Goal: Task Accomplishment & Management: Manage account settings

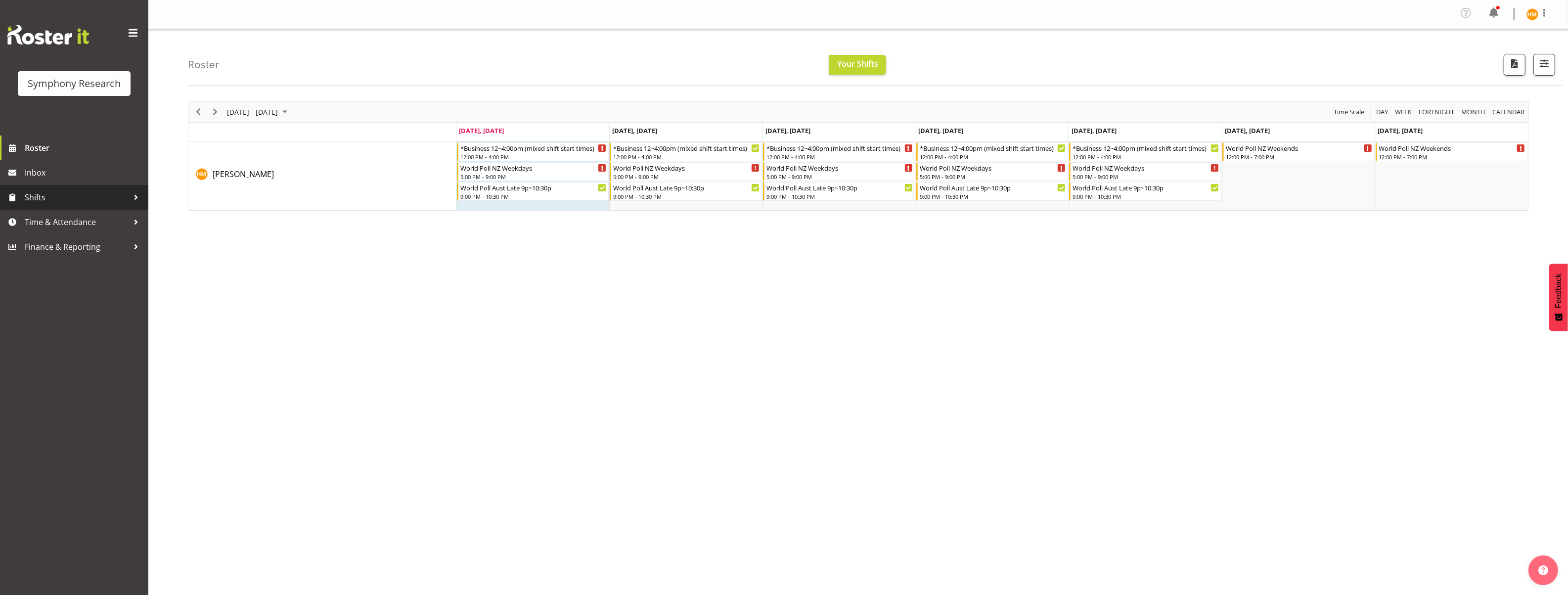
click at [38, 194] on span "Shifts" at bounding box center [76, 197] width 104 height 15
click at [87, 303] on span "Time & Attendance" at bounding box center [76, 301] width 104 height 15
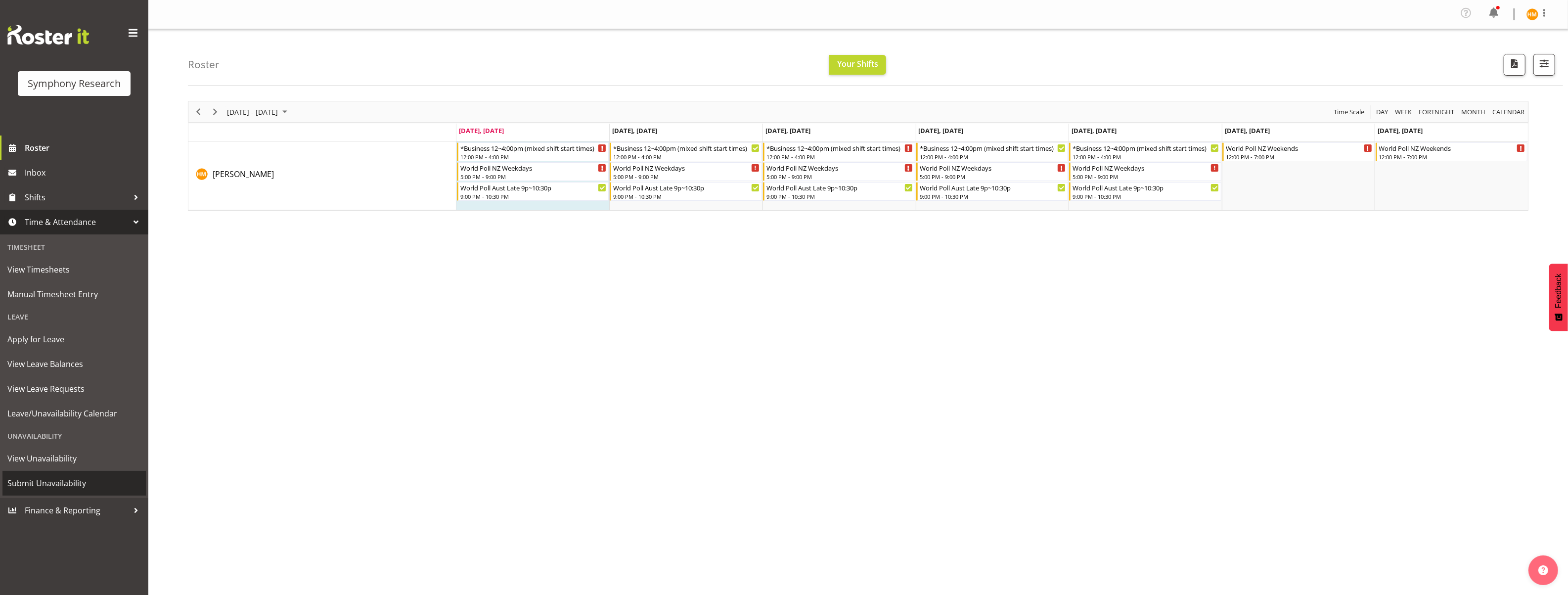
click at [81, 482] on span "Submit Unavailability" at bounding box center [74, 483] width 133 height 15
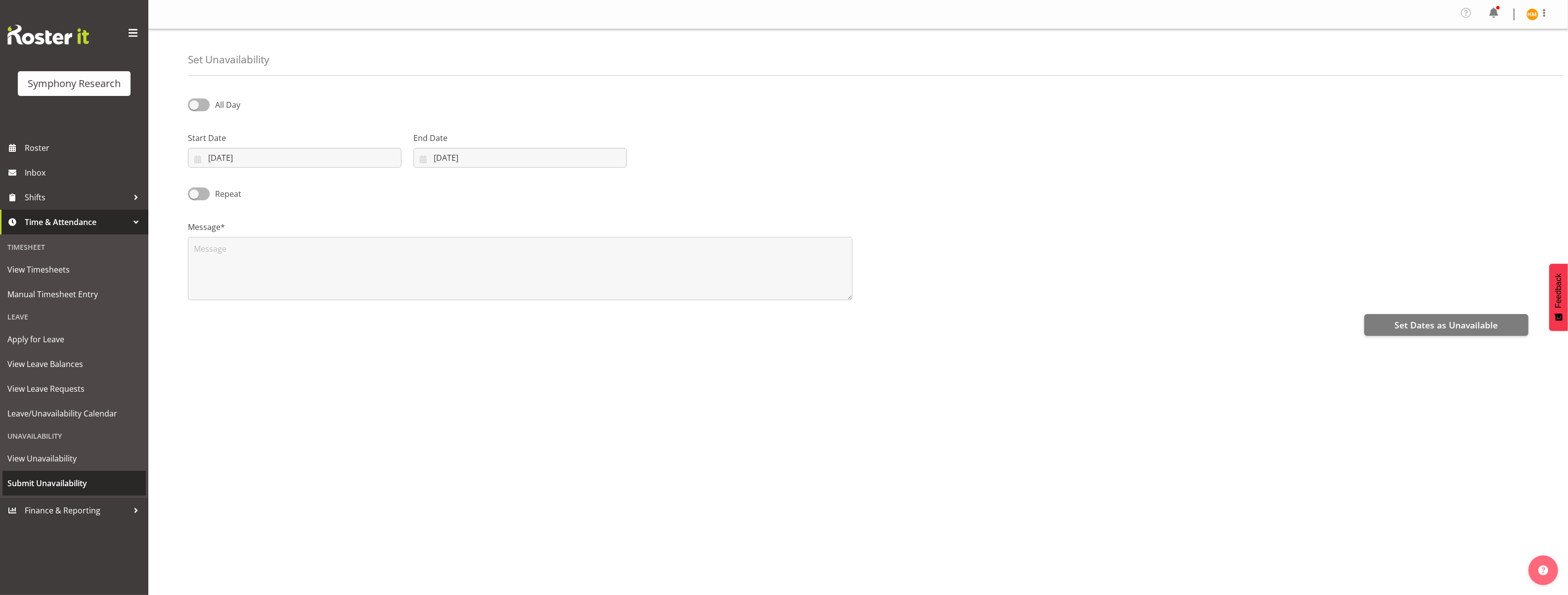
click at [81, 484] on span "Submit Unavailability" at bounding box center [74, 483] width 133 height 15
select select "8"
select select "2025"
click at [307, 161] on input "08/09/2025" at bounding box center [294, 158] width 213 height 20
click at [278, 295] on span "24" at bounding box center [278, 294] width 8 height 9
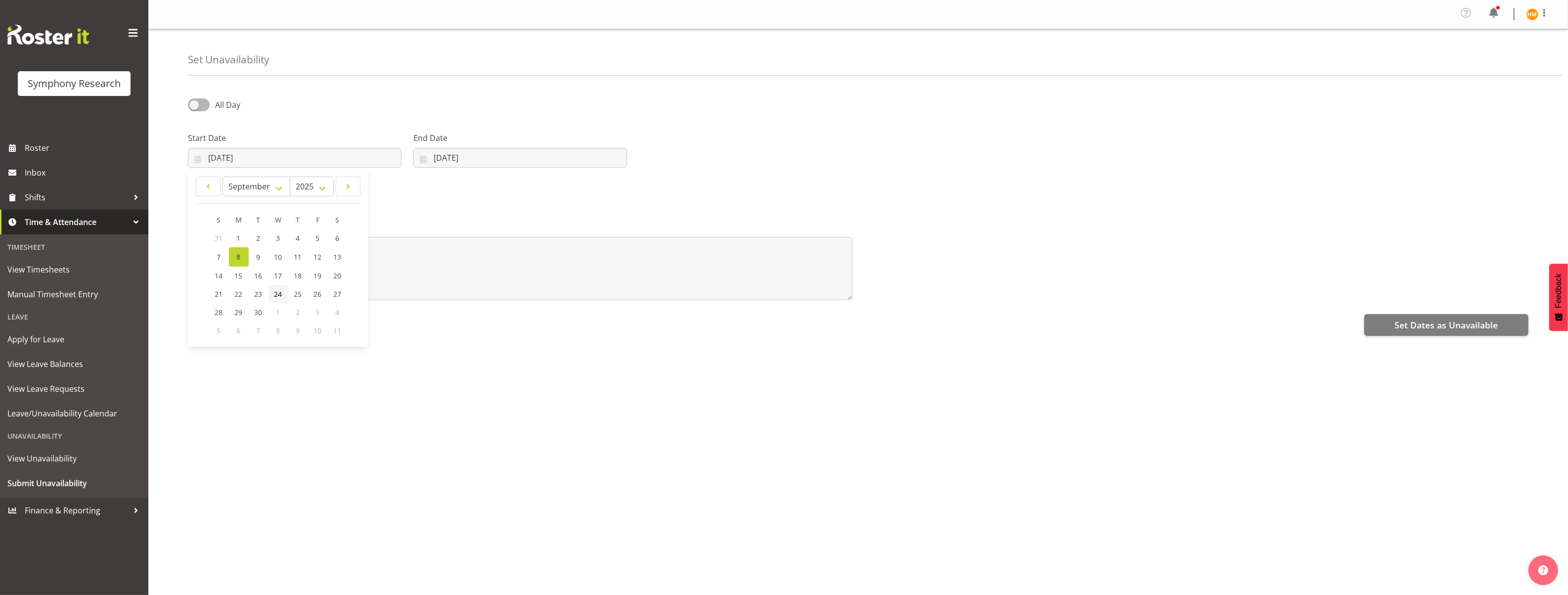
type input "24/09/2025"
click at [204, 106] on span at bounding box center [199, 105] width 22 height 12
click at [194, 106] on input "All Day" at bounding box center [191, 105] width 7 height 7
checkbox input "true"
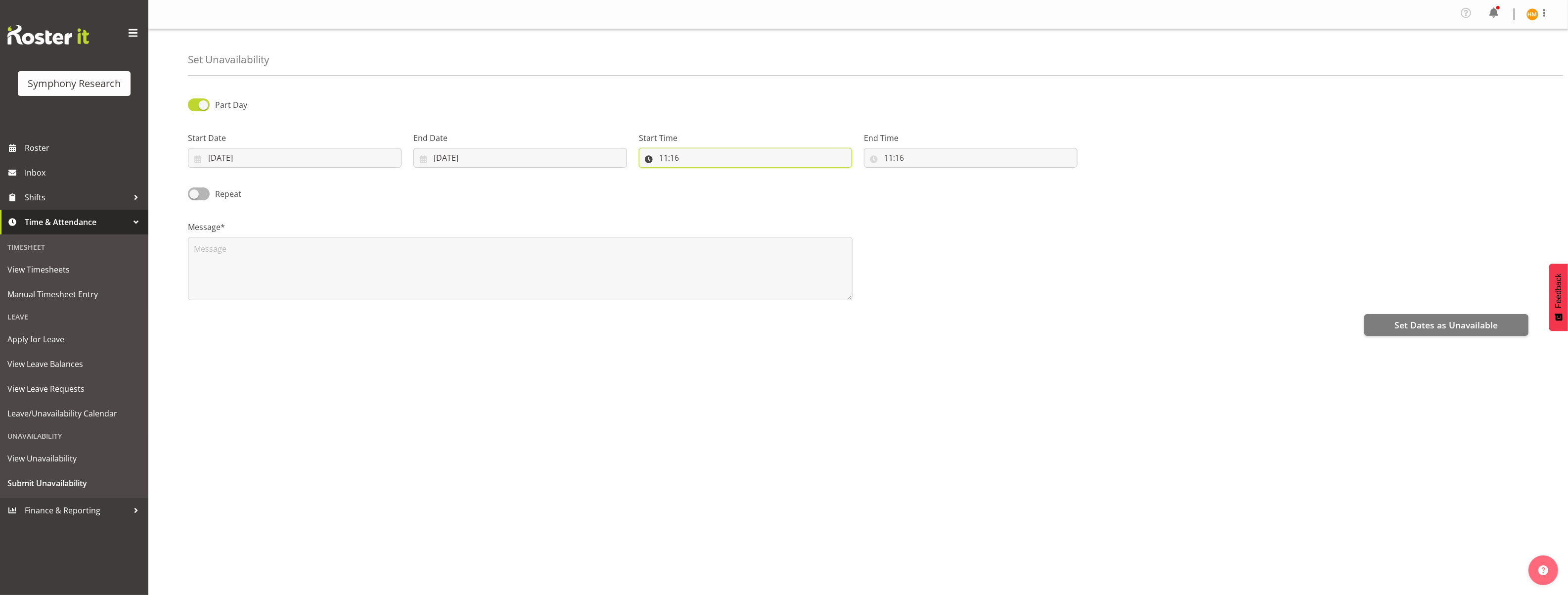
click at [651, 161] on input "11:16" at bounding box center [745, 158] width 213 height 20
click at [704, 185] on select "00 01 02 03 04 05 06 07 08 09 10 11 12 13 14 15 16 17 18 19 20 21 22 23" at bounding box center [706, 183] width 22 height 20
select select "9"
click at [695, 174] on select "00 01 02 03 04 05 06 07 08 09 10 11 12 13 14 15 16 17 18 19 20 21 22 23" at bounding box center [706, 183] width 22 height 20
type input "09:16"
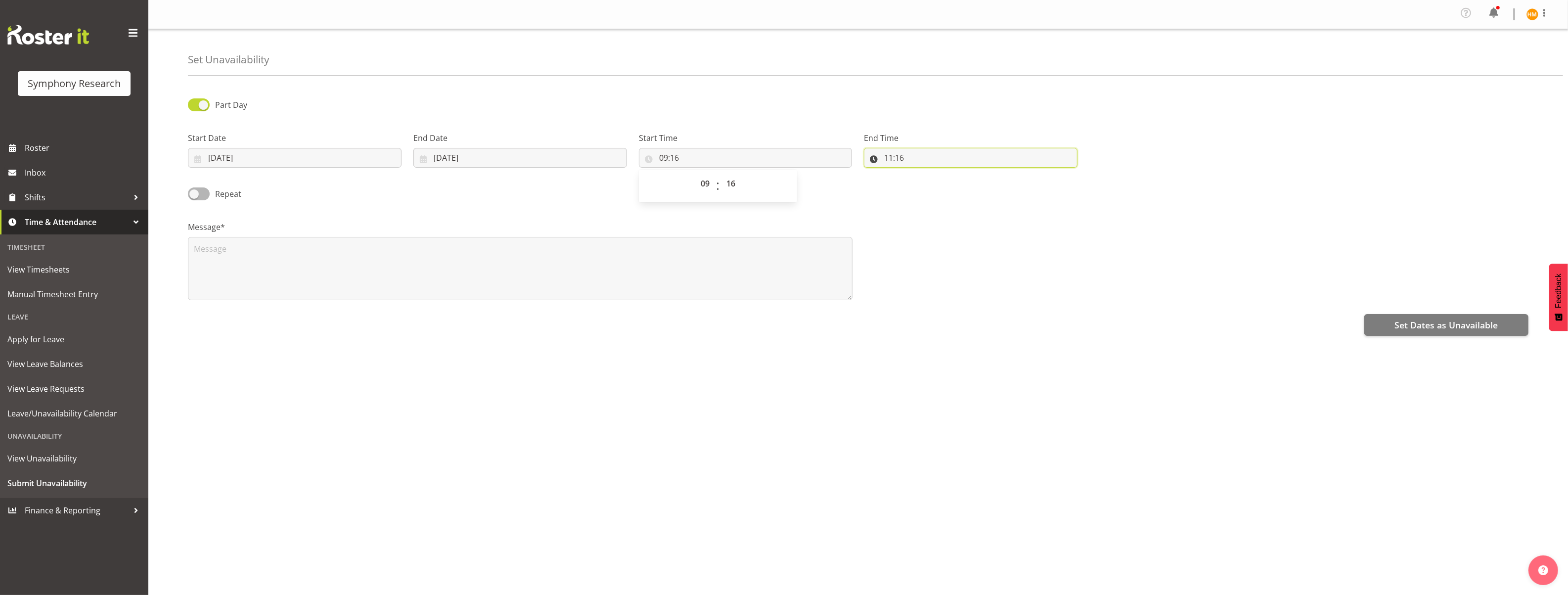
click at [893, 155] on input "11:16" at bounding box center [971, 158] width 213 height 20
click at [930, 188] on select "00 01 02 03 04 05 06 07 08 09 10 11 12 13 14 15 16 17 18 19 20 21 22 23" at bounding box center [931, 183] width 22 height 20
select select "22"
click at [920, 174] on select "00 01 02 03 04 05 06 07 08 09 10 11 12 13 14 15 16 17 18 19 20 21 22 23" at bounding box center [931, 183] width 22 height 20
type input "22:16"
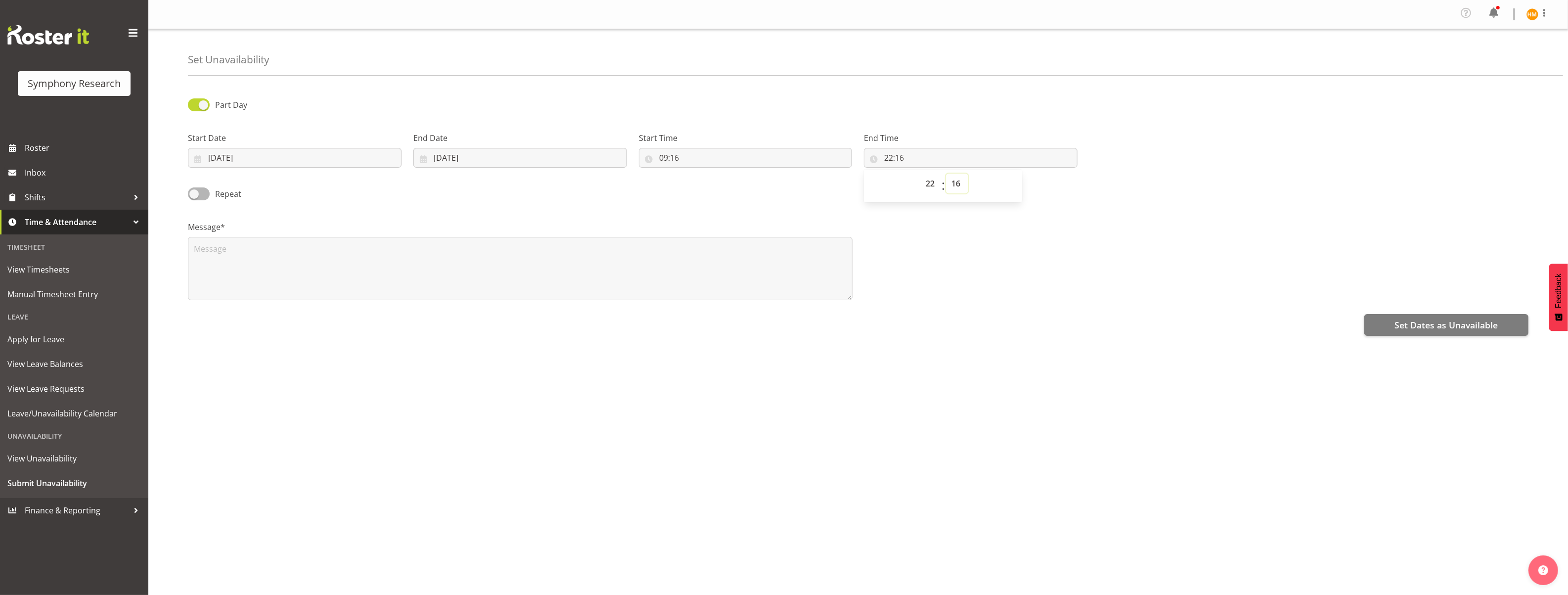
click at [961, 187] on select "00 01 02 03 04 05 06 07 08 09 10 11 12 13 14 15 16 17 18 19 20 21 22 23 24 25 2…" at bounding box center [957, 183] width 22 height 20
click at [956, 183] on select "00 01 02 03 04 05 06 07 08 09 10 11 12 13 14 15 16 17 18 19 20 21 22 23 24 25 2…" at bounding box center [957, 183] width 22 height 20
select select "30"
click at [946, 174] on select "00 01 02 03 04 05 06 07 08 09 10 11 12 13 14 15 16 17 18 19 20 21 22 23 24 25 2…" at bounding box center [957, 183] width 22 height 20
type input "22:30"
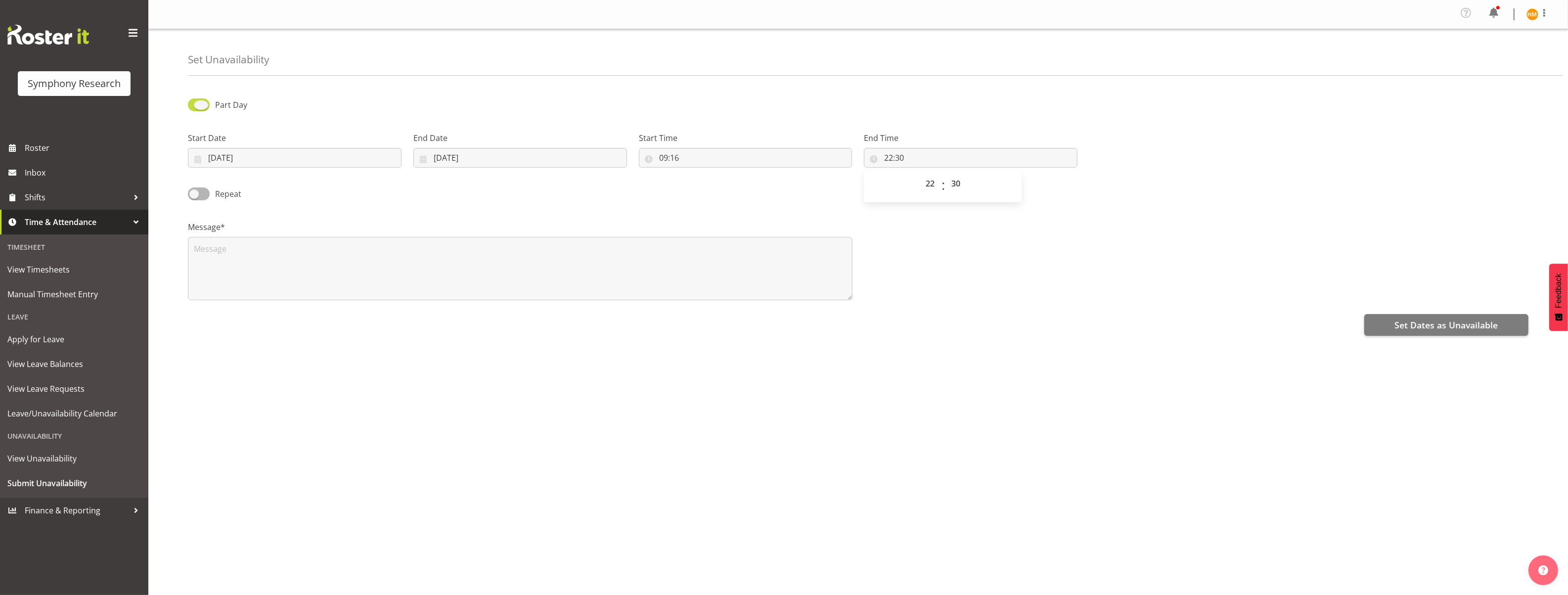
click at [194, 106] on span at bounding box center [199, 105] width 22 height 12
click at [194, 106] on input "Part Day" at bounding box center [191, 105] width 7 height 7
checkbox input "false"
click at [1422, 322] on span "Set Dates as Unavailable" at bounding box center [1446, 325] width 103 height 13
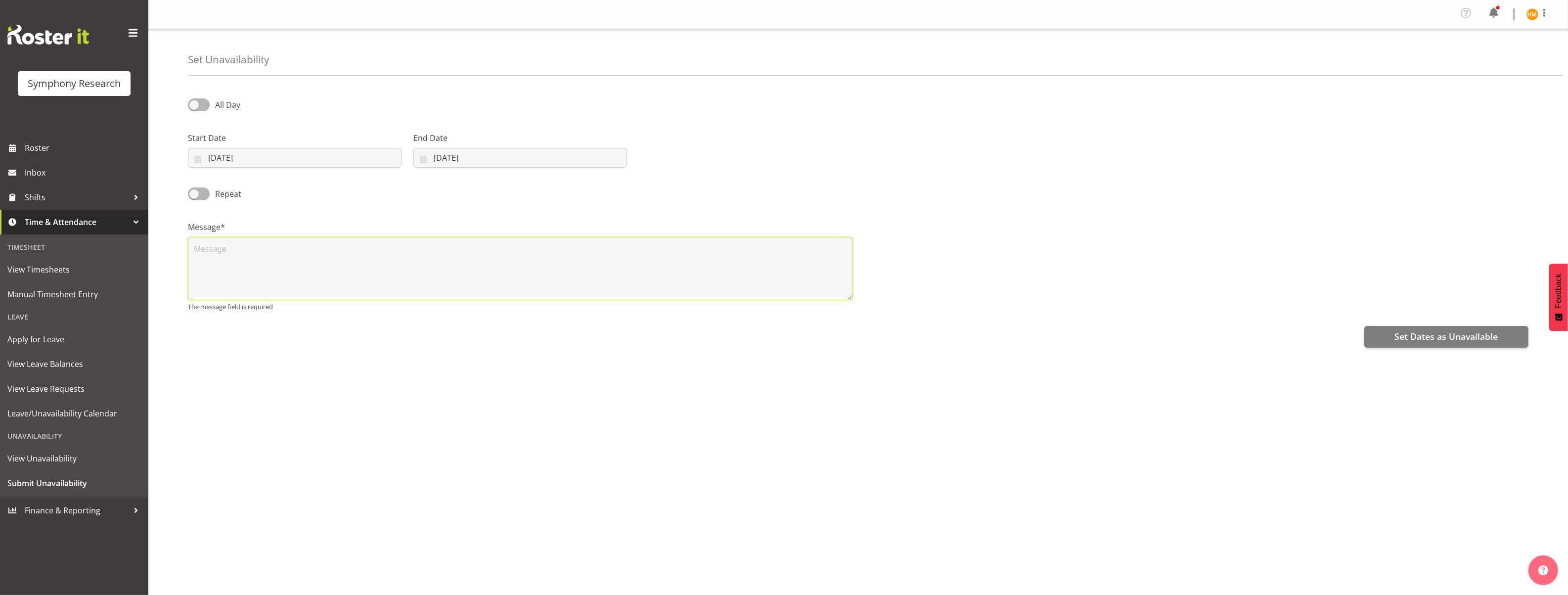
click at [689, 267] on textarea at bounding box center [520, 268] width 665 height 63
click at [451, 159] on input "08/09/2025" at bounding box center [520, 158] width 213 height 20
click at [496, 294] on span "24" at bounding box center [492, 294] width 8 height 9
type input "24/09/2025"
click at [517, 257] on textarea at bounding box center [520, 268] width 665 height 63
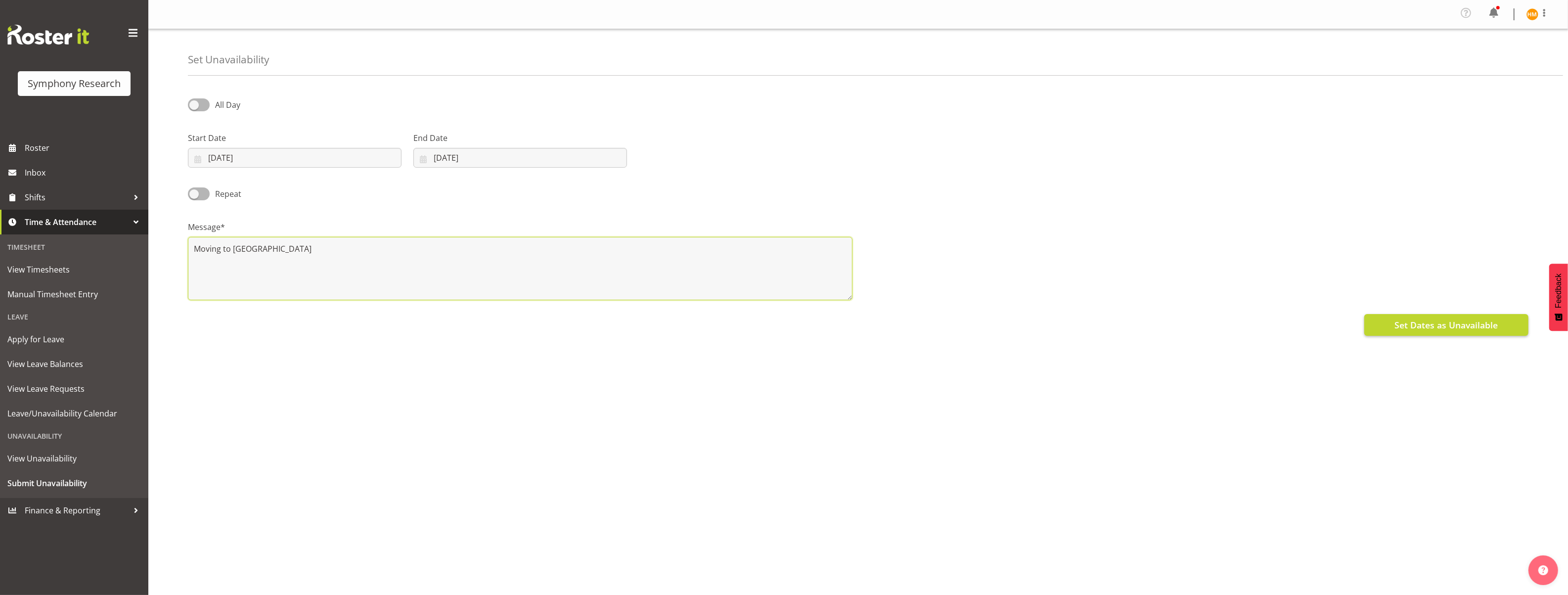
type textarea "Moving to Auckland"
click at [1408, 324] on span "Set Dates as Unavailable" at bounding box center [1446, 325] width 103 height 13
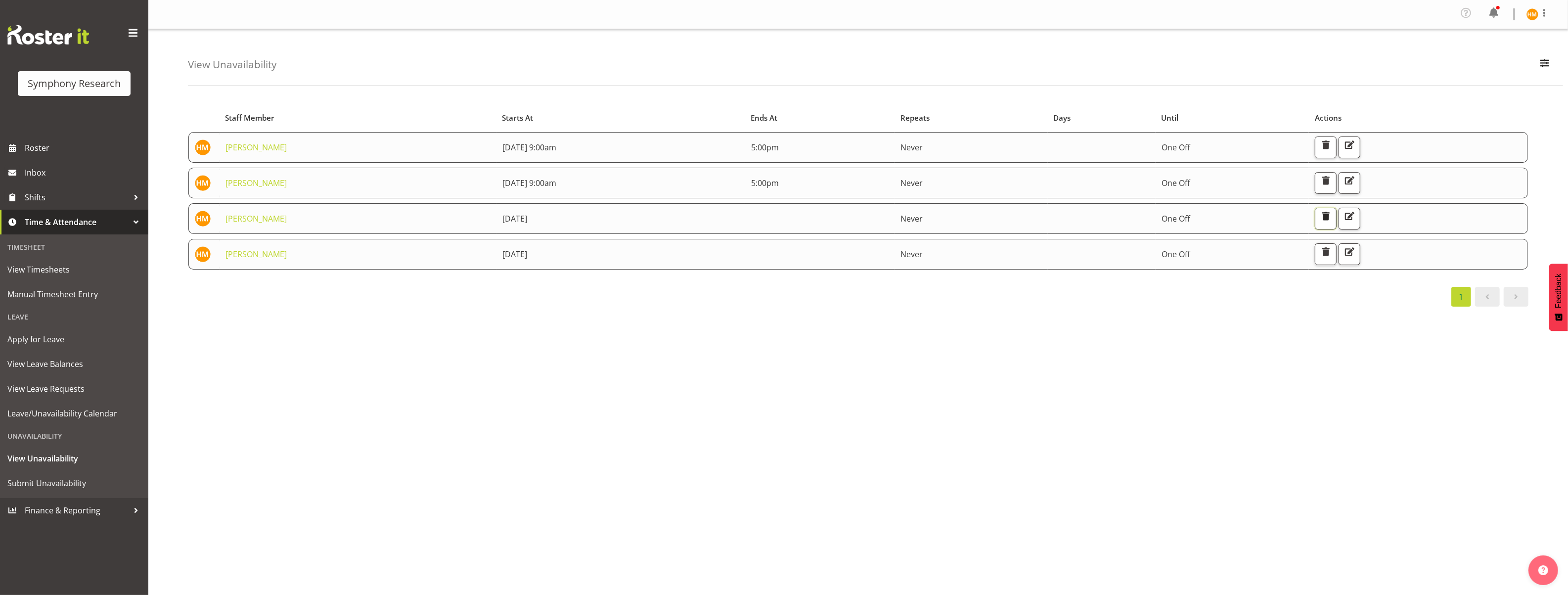
click at [1332, 212] on span "button" at bounding box center [1325, 216] width 13 height 13
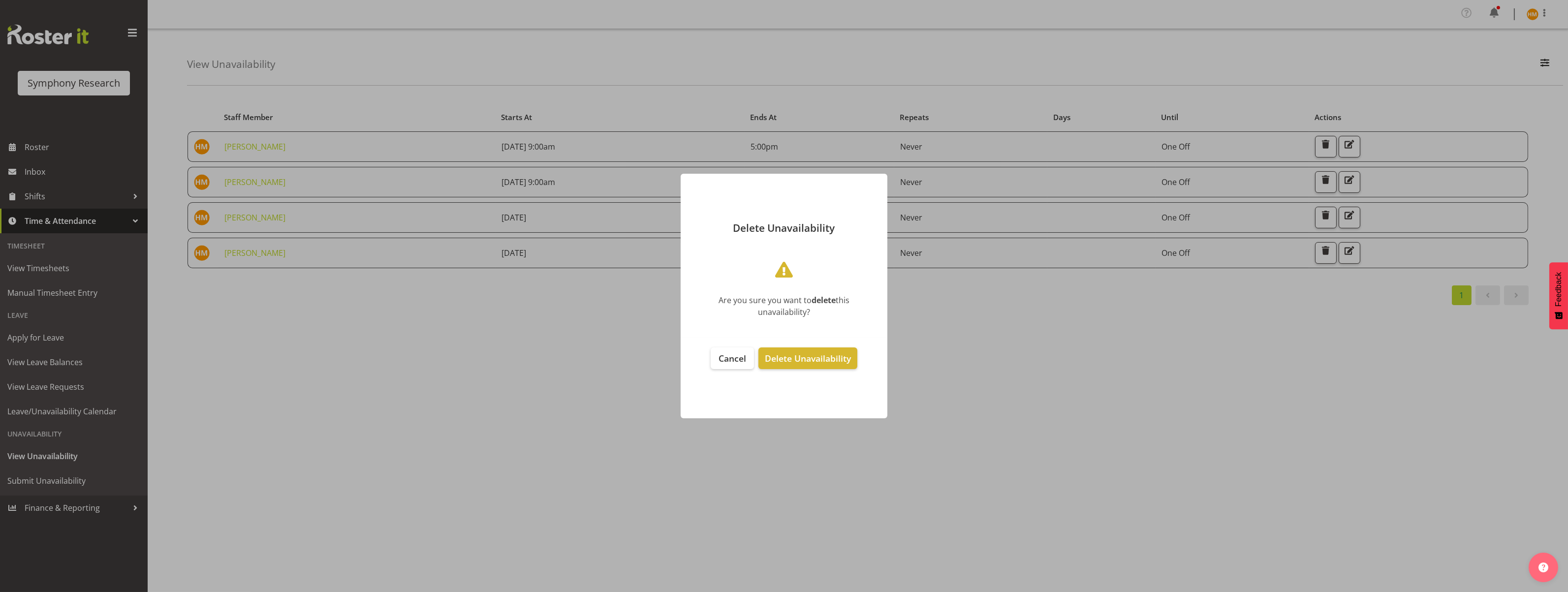
click at [869, 386] on footer "Cancel Delete Unavailability" at bounding box center [784, 378] width 207 height 81
click at [732, 353] on span "Cancel" at bounding box center [732, 358] width 27 height 12
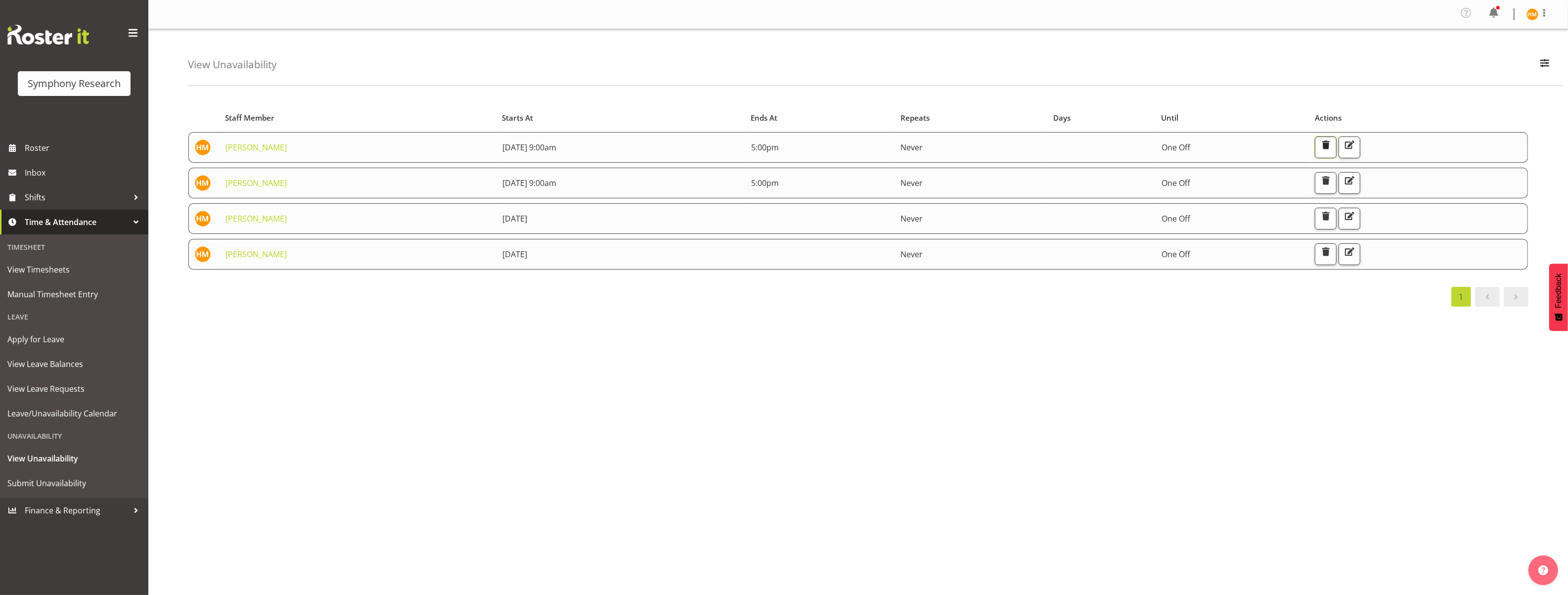
click at [1336, 143] on button "button" at bounding box center [1326, 147] width 22 height 22
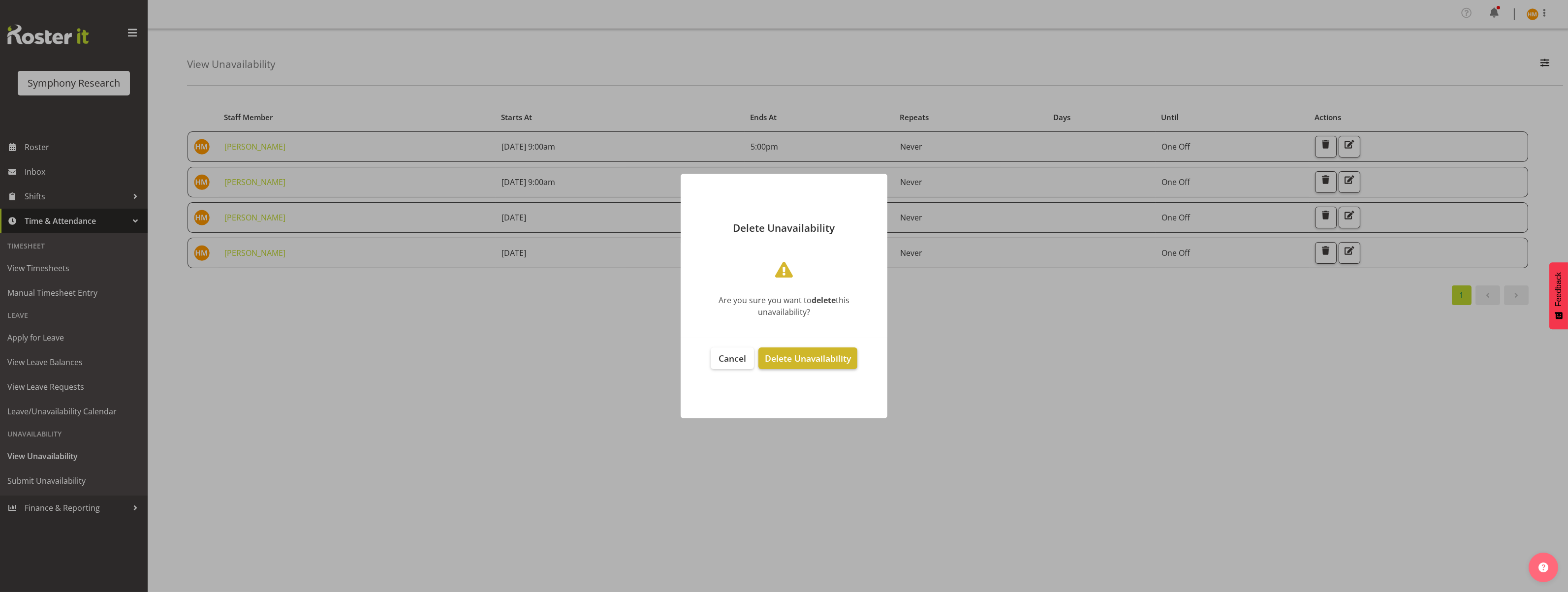
click at [780, 359] on span "Delete Unavailability" at bounding box center [807, 358] width 86 height 12
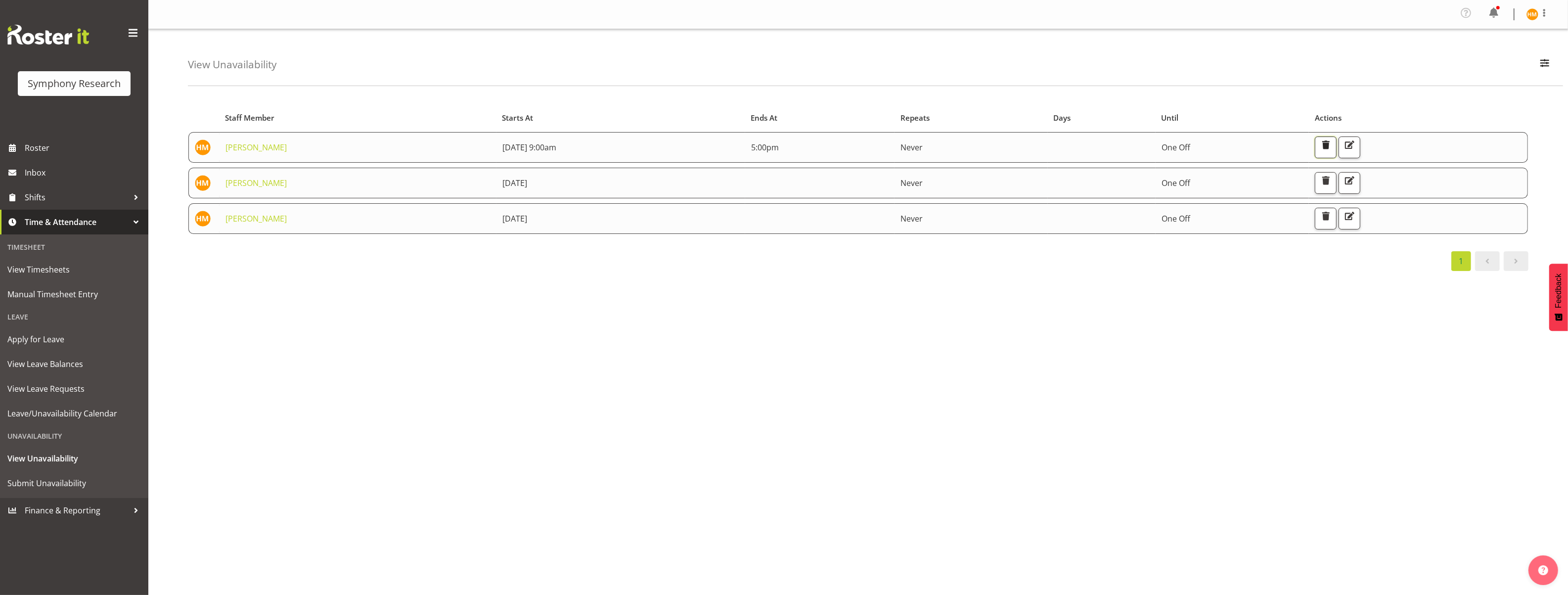
click at [1332, 147] on span "button" at bounding box center [1325, 144] width 13 height 13
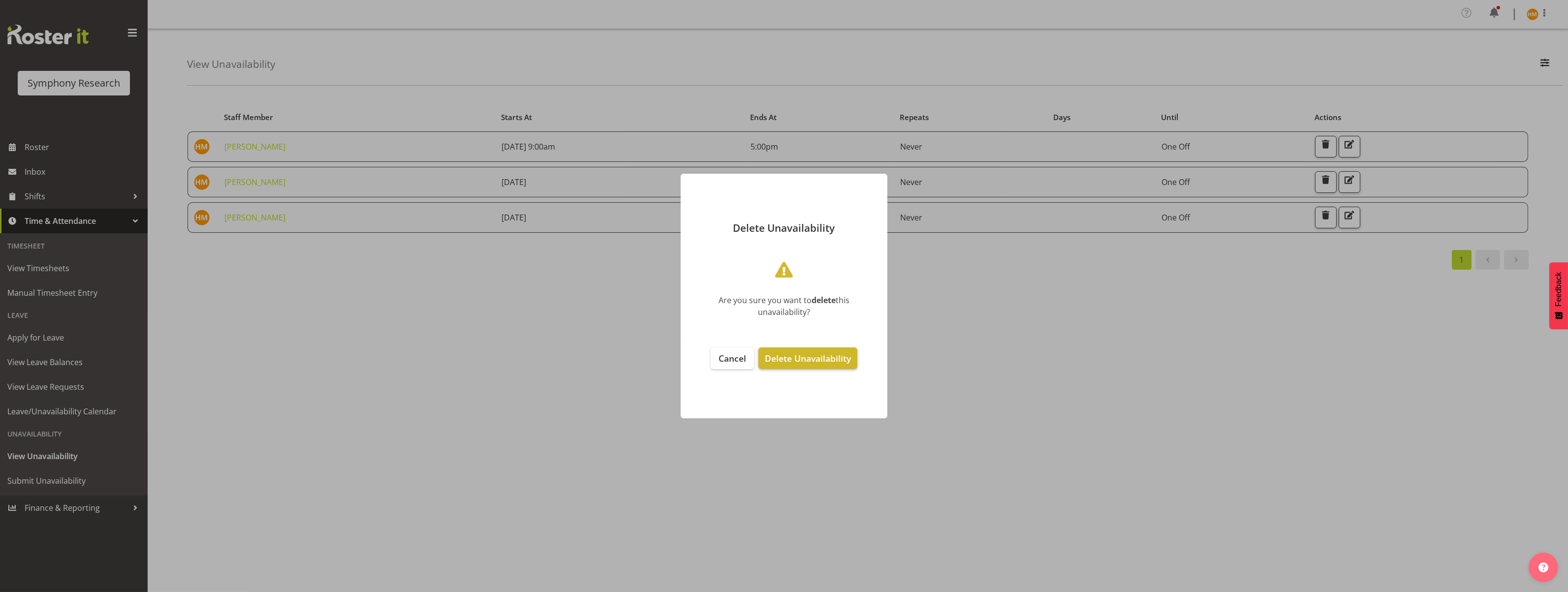
click at [788, 363] on span "Delete Unavailability" at bounding box center [807, 358] width 86 height 12
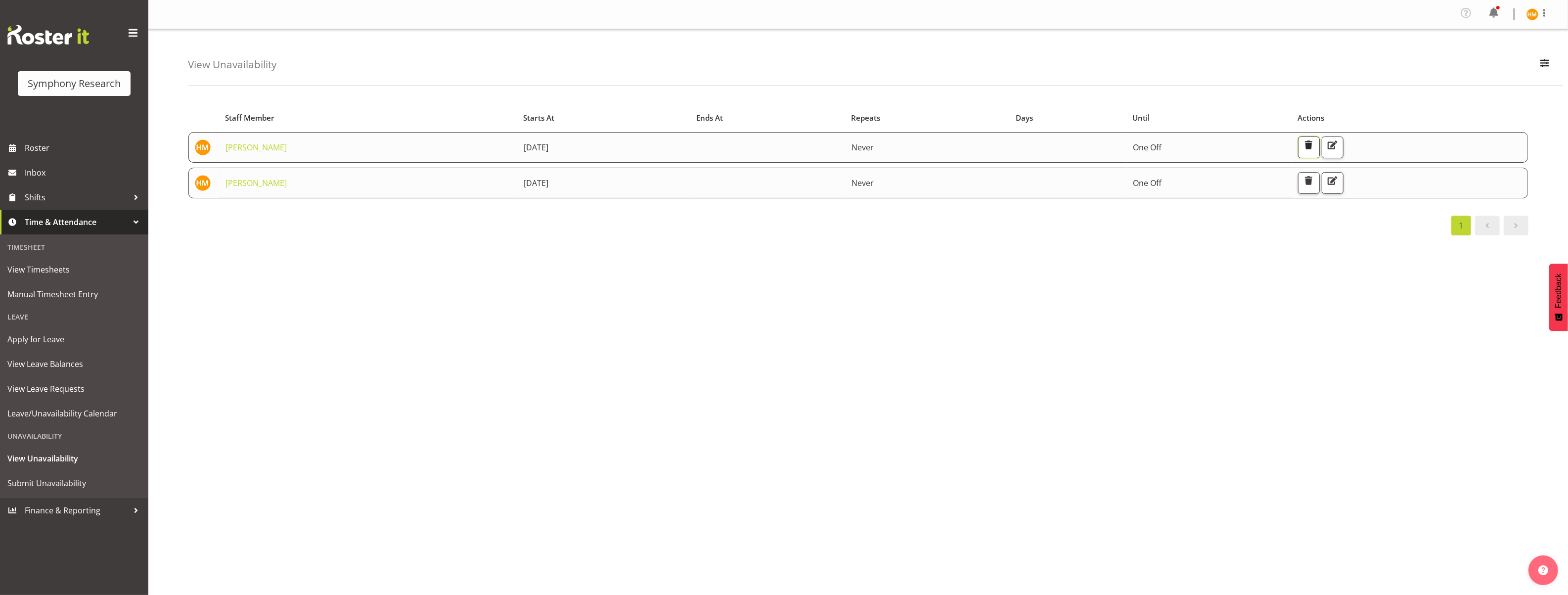
click at [1315, 149] on span "button" at bounding box center [1309, 144] width 13 height 13
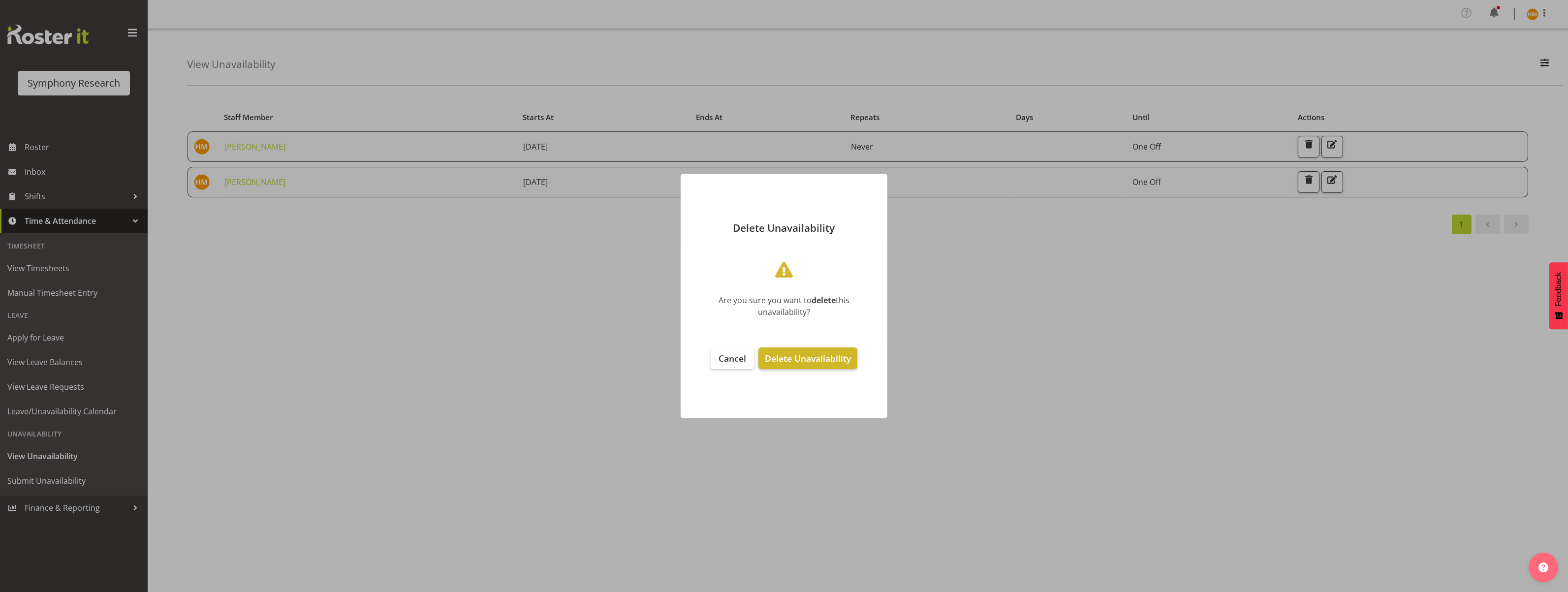
click at [820, 363] on span "Delete Unavailability" at bounding box center [807, 358] width 86 height 12
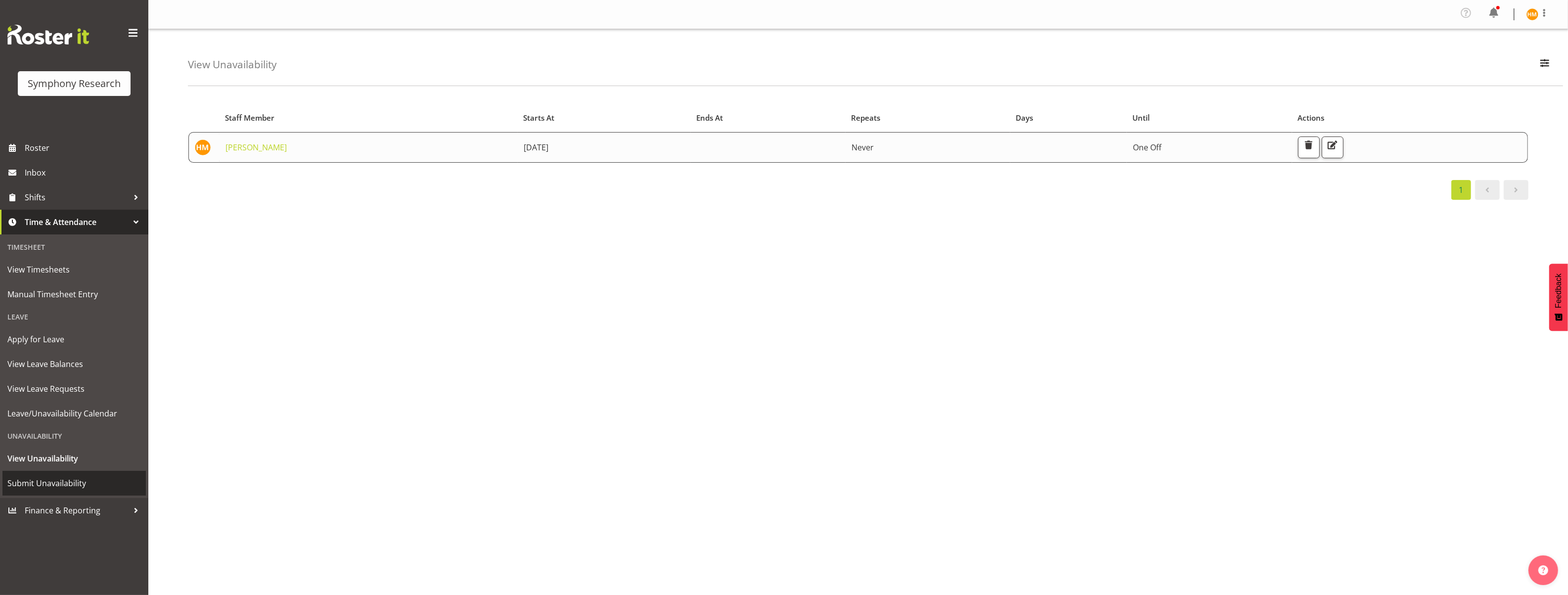
click at [73, 483] on span "Submit Unavailability" at bounding box center [74, 483] width 133 height 15
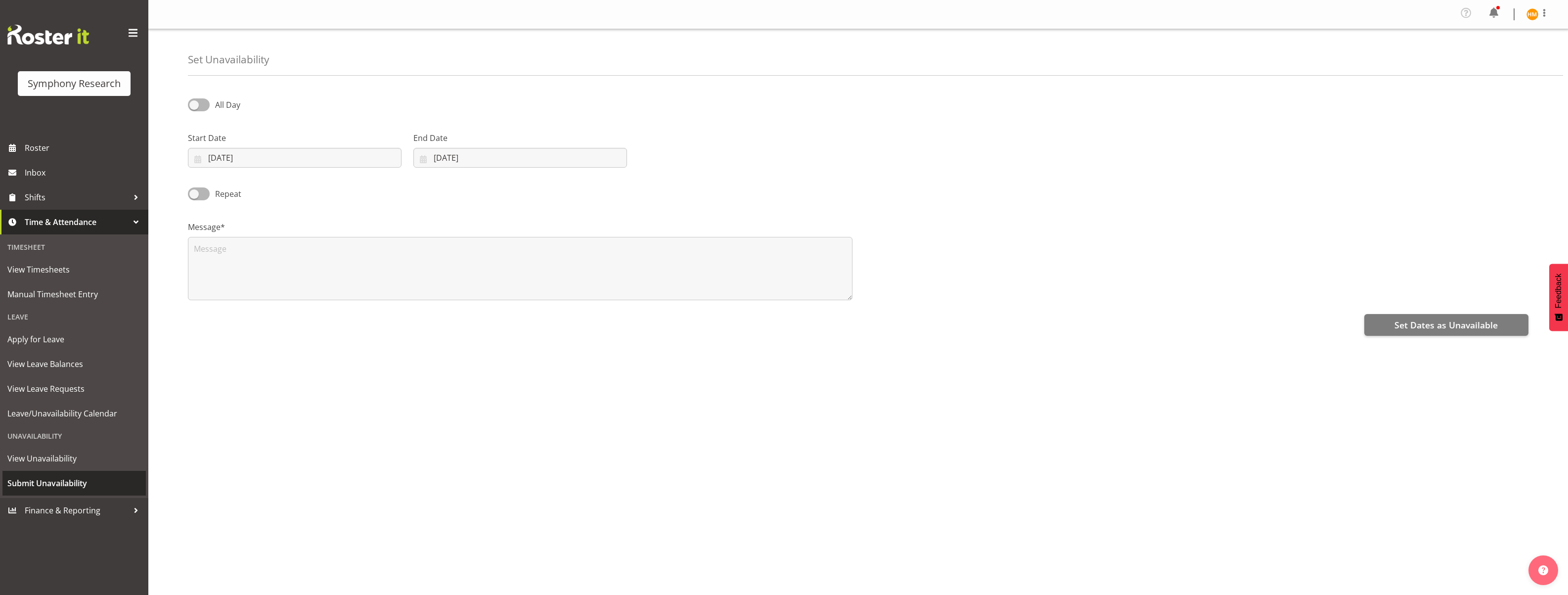
select select "8"
select select "2025"
click at [322, 160] on input "[DATE]" at bounding box center [294, 158] width 213 height 20
click at [301, 293] on span "25" at bounding box center [298, 294] width 8 height 9
type input "25/09/2025"
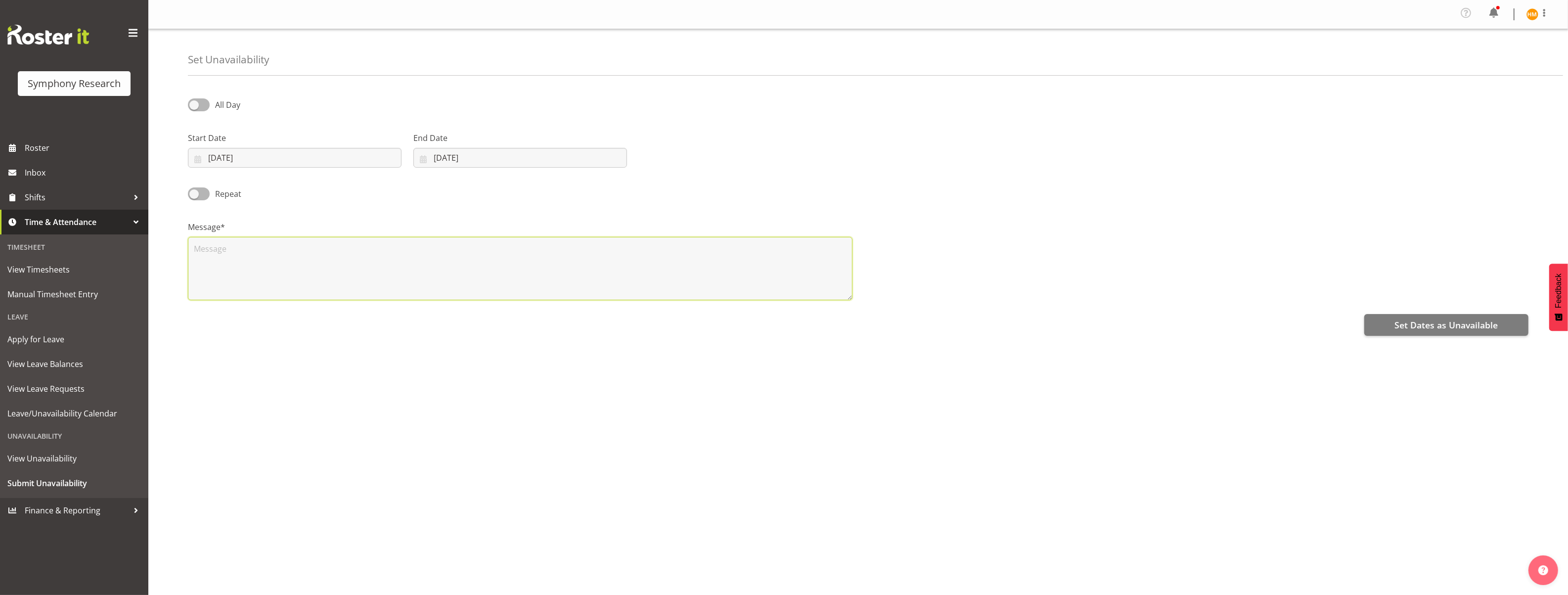
click at [300, 259] on textarea at bounding box center [520, 268] width 665 height 63
type textarea "Moving to Auckland"
click at [508, 154] on input "08/09/2025" at bounding box center [520, 158] width 213 height 20
click at [514, 294] on span "25" at bounding box center [512, 294] width 8 height 9
type input "25/09/2025"
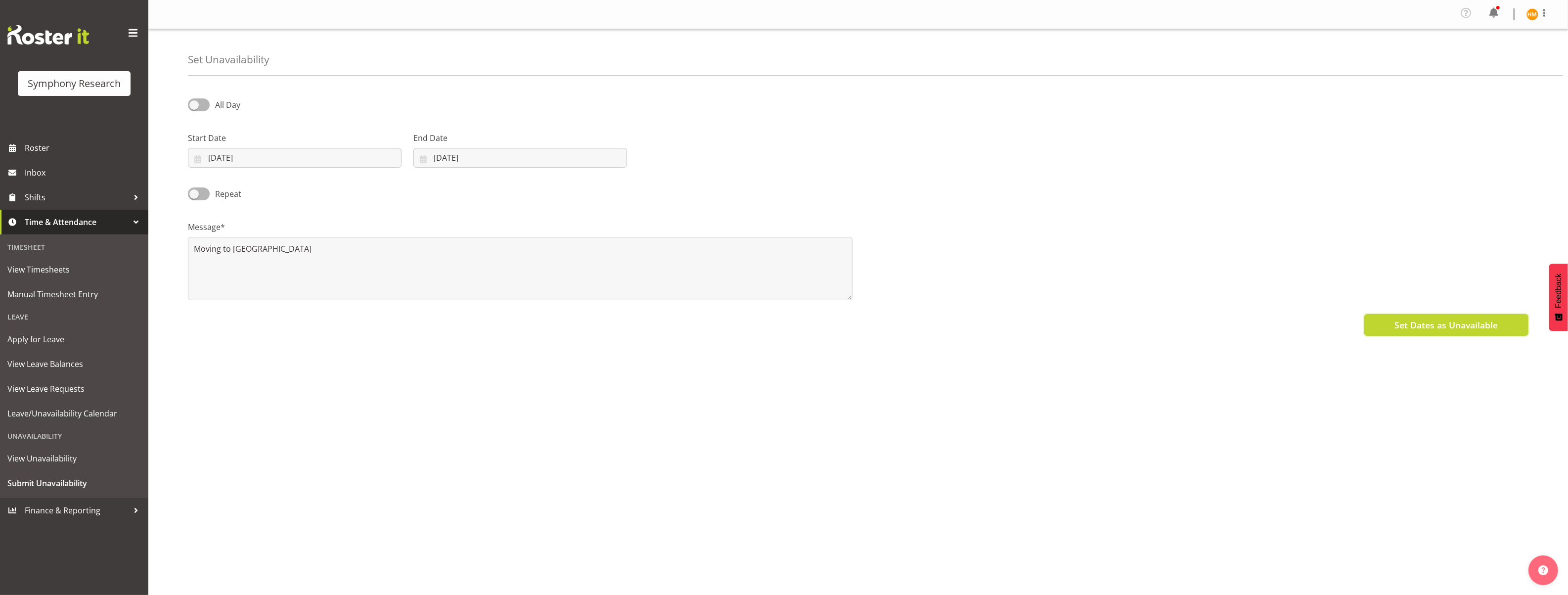
click at [1476, 324] on span "Set Dates as Unavailable" at bounding box center [1446, 325] width 103 height 13
